Goal: Navigation & Orientation: Go to known website

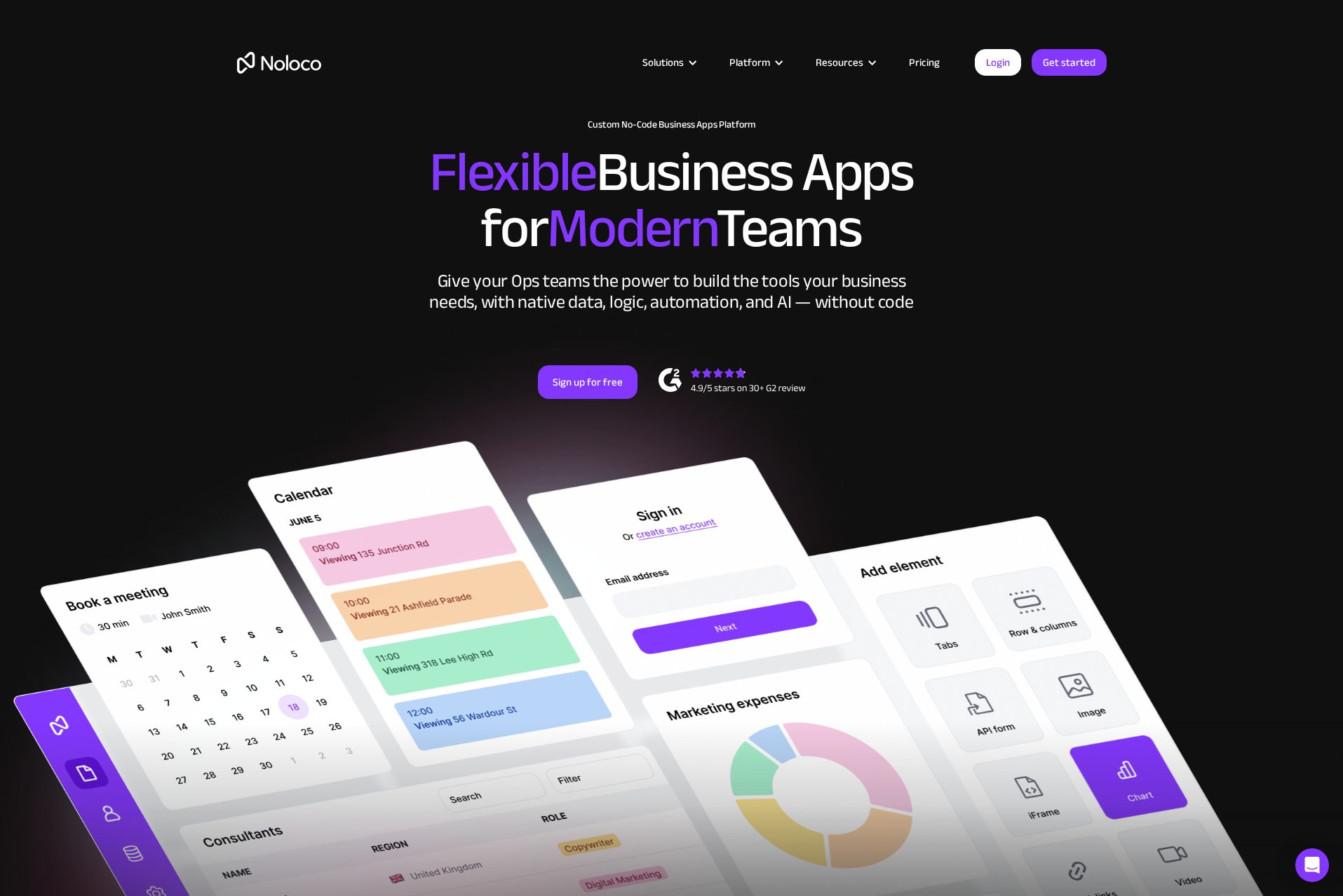
click at [267, 65] on img "home" at bounding box center [279, 62] width 84 height 22
click at [312, 252] on h2 "Flexible Business Apps for Modern Teams" at bounding box center [671, 200] width 869 height 112
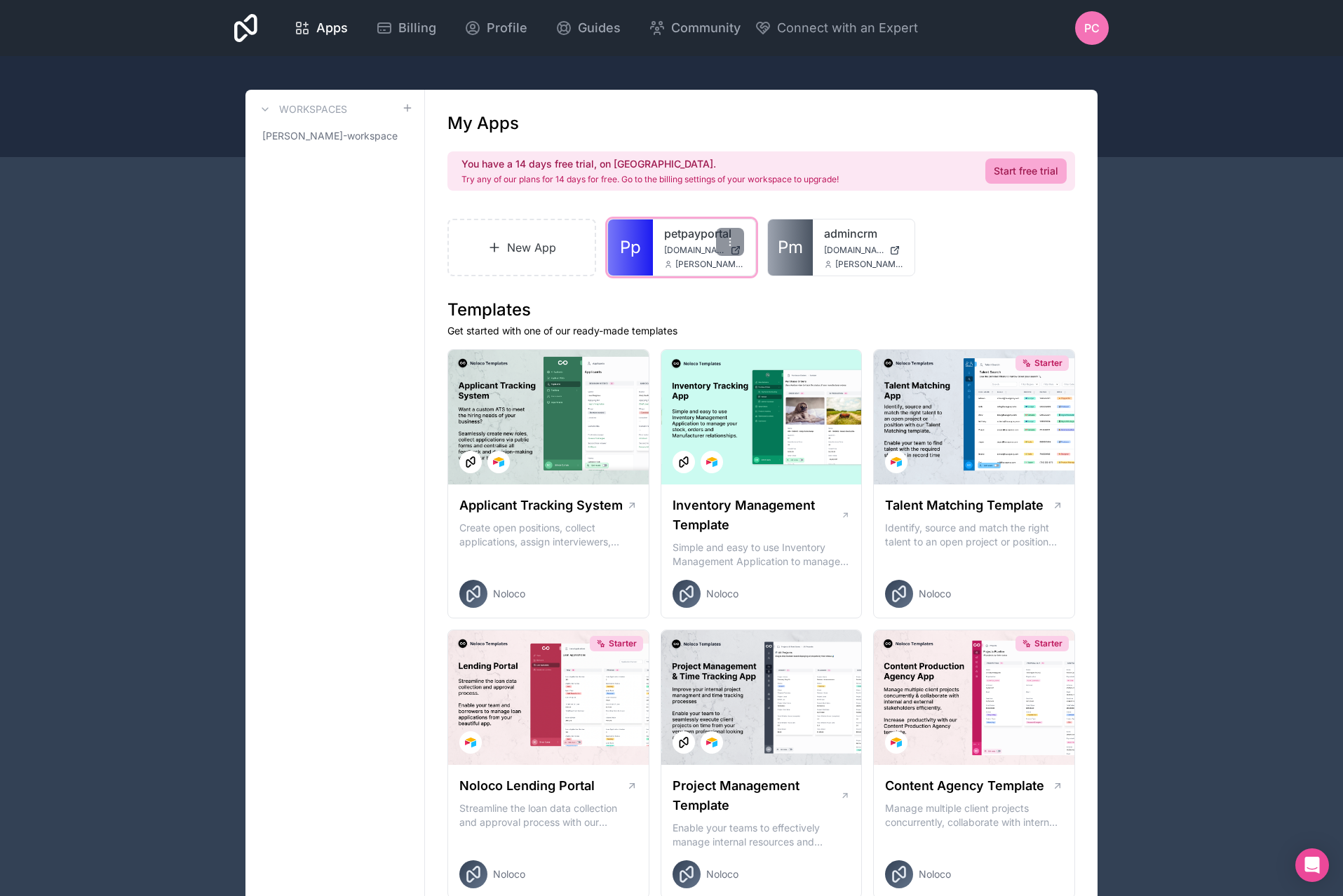
click at [694, 256] on div "petpayportal [DOMAIN_NAME] [PERSON_NAME][DOMAIN_NAME][EMAIL_ADDRESS][PERSON_NAM…" at bounding box center [704, 247] width 102 height 56
click at [693, 255] on span "[DOMAIN_NAME]" at bounding box center [694, 251] width 60 height 11
click at [674, 245] on span "[DOMAIN_NAME]" at bounding box center [694, 251] width 60 height 11
